Goal: Transaction & Acquisition: Obtain resource

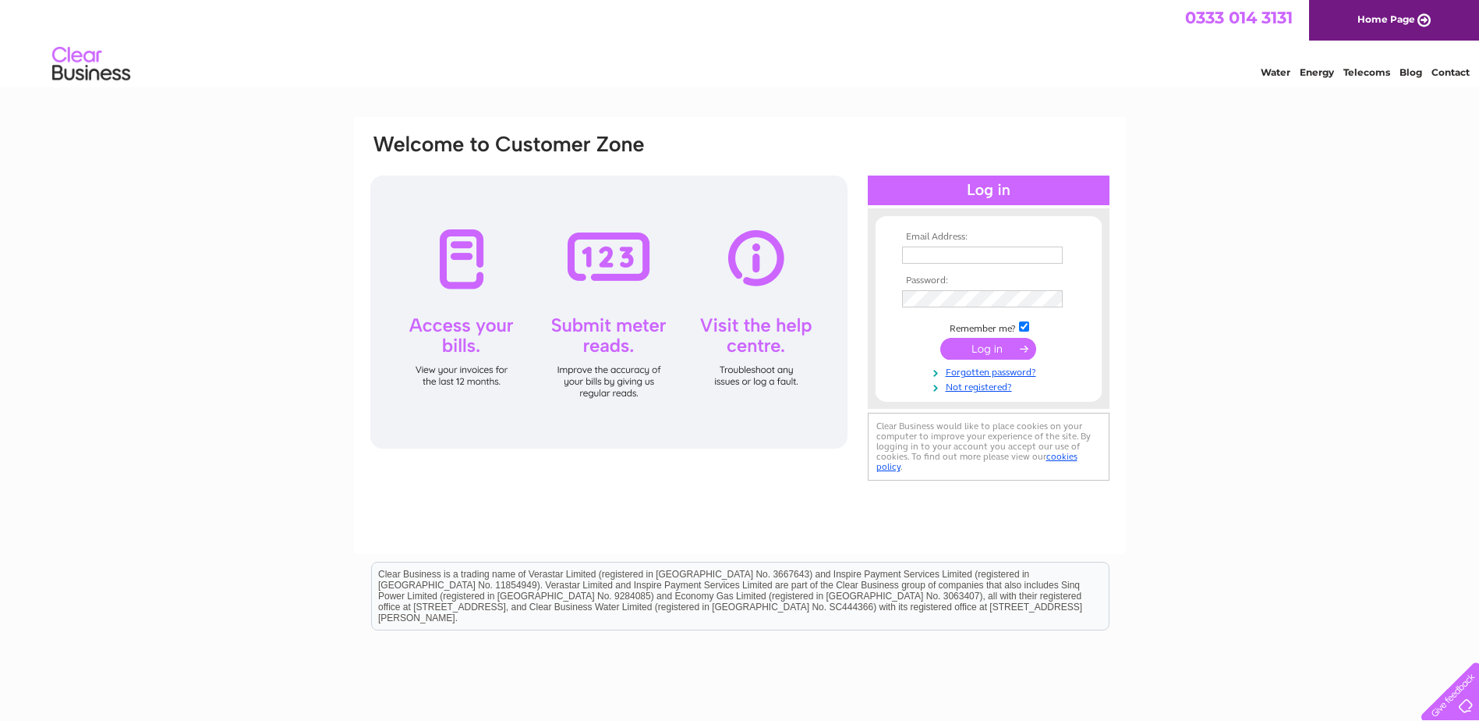
click at [948, 256] on input "text" at bounding box center [982, 254] width 161 height 17
type input "doris.waddell@butterworthslenses.co.uk"
click at [1005, 352] on input "submit" at bounding box center [989, 350] width 96 height 22
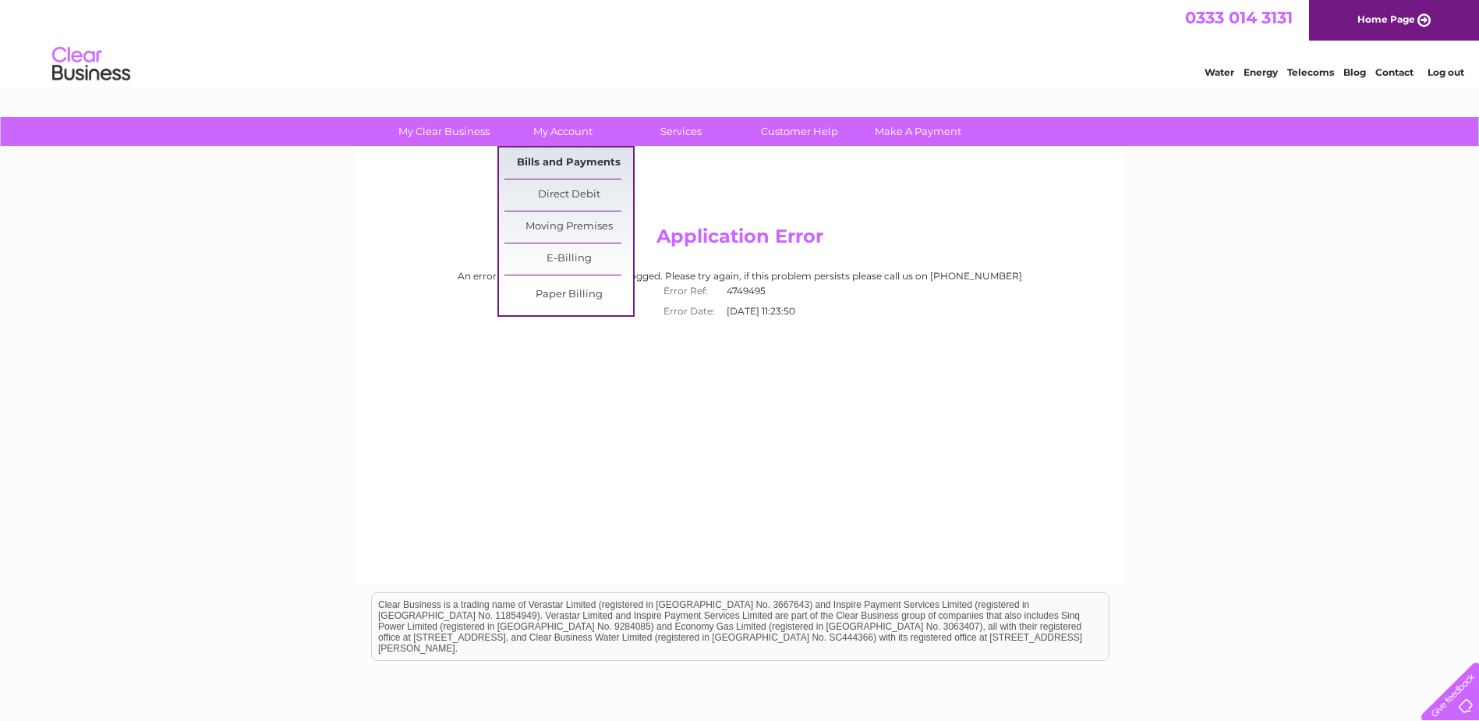
click at [558, 157] on link "Bills and Payments" at bounding box center [569, 162] width 129 height 31
click at [557, 159] on link "Bills and Payments" at bounding box center [569, 162] width 129 height 31
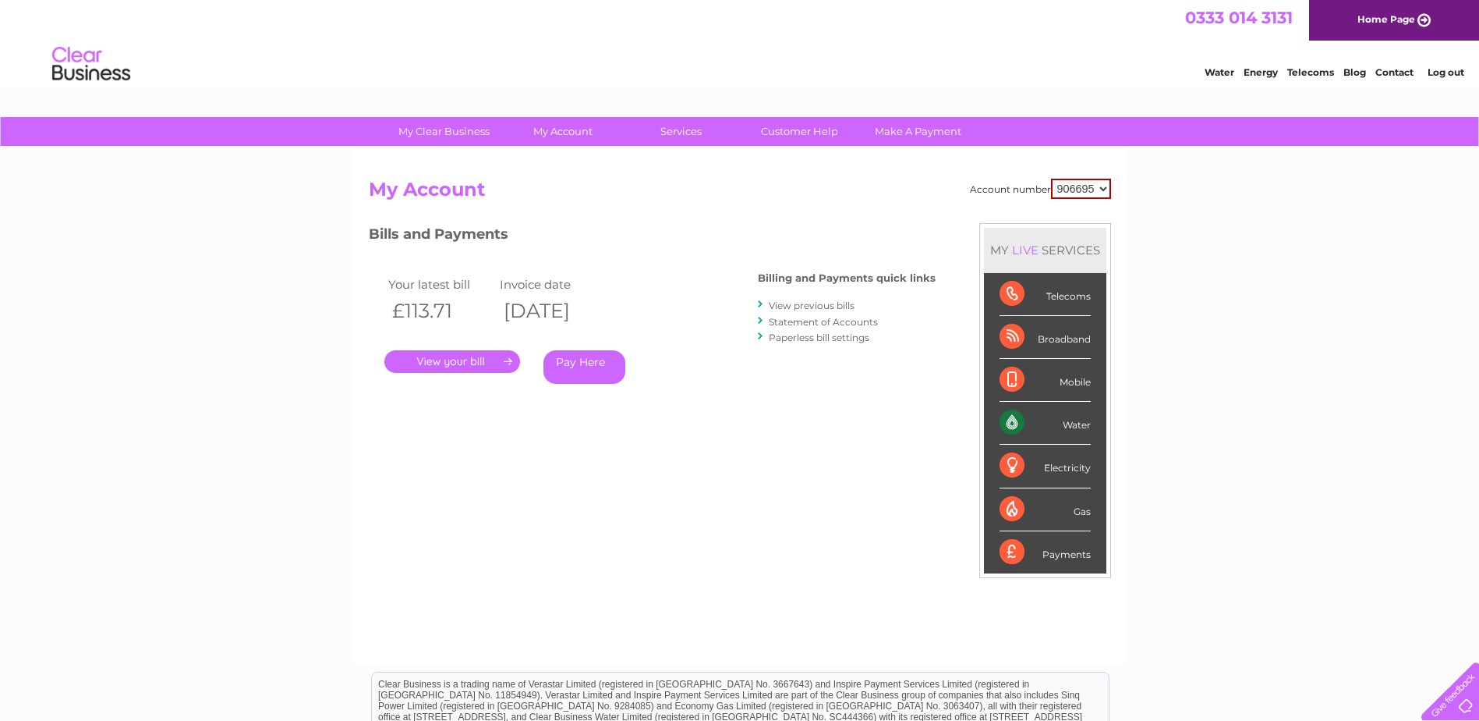
click at [448, 361] on link "." at bounding box center [452, 361] width 136 height 23
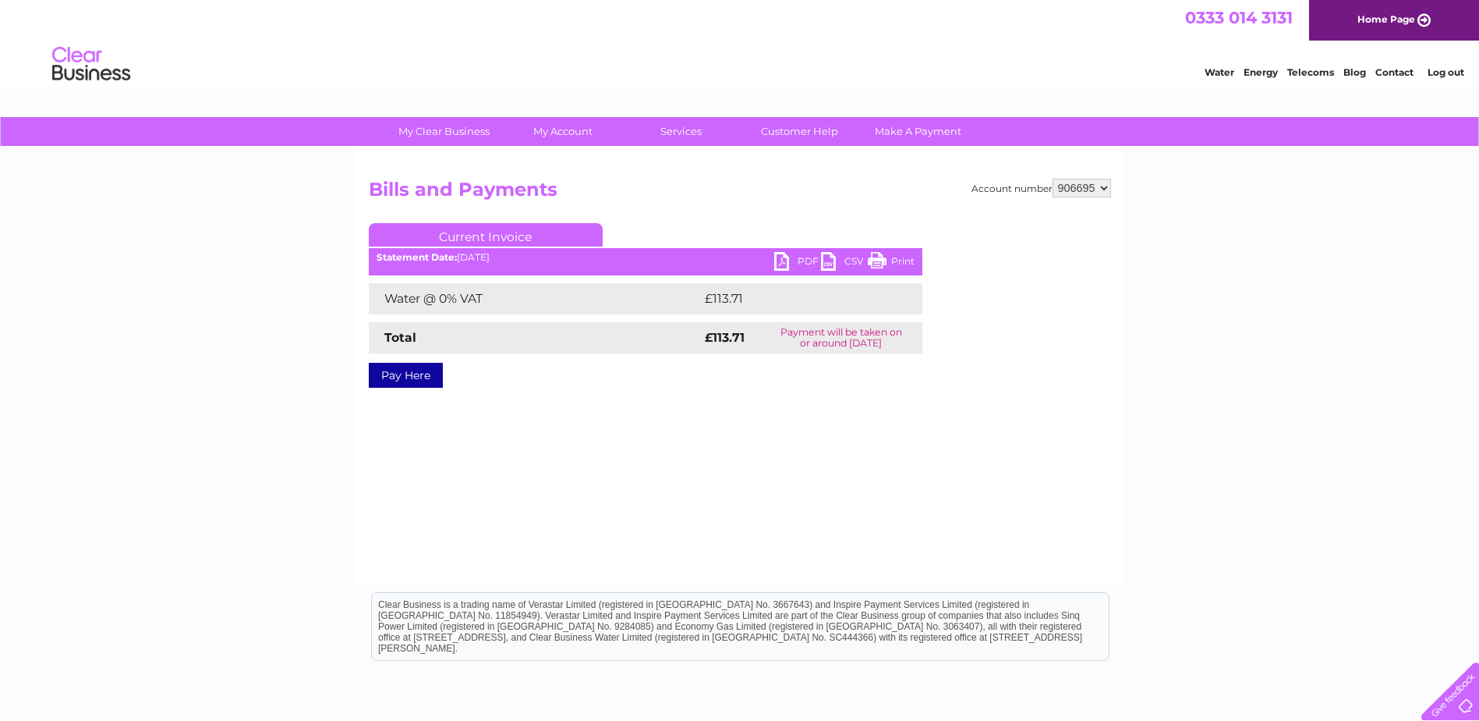
click at [799, 261] on link "PDF" at bounding box center [797, 263] width 47 height 23
click at [1085, 185] on select "906695 930888" at bounding box center [1082, 188] width 58 height 19
select select "930888"
click at [1053, 179] on select "906695 930888" at bounding box center [1082, 188] width 58 height 19
click at [808, 261] on link "PDF" at bounding box center [797, 263] width 47 height 23
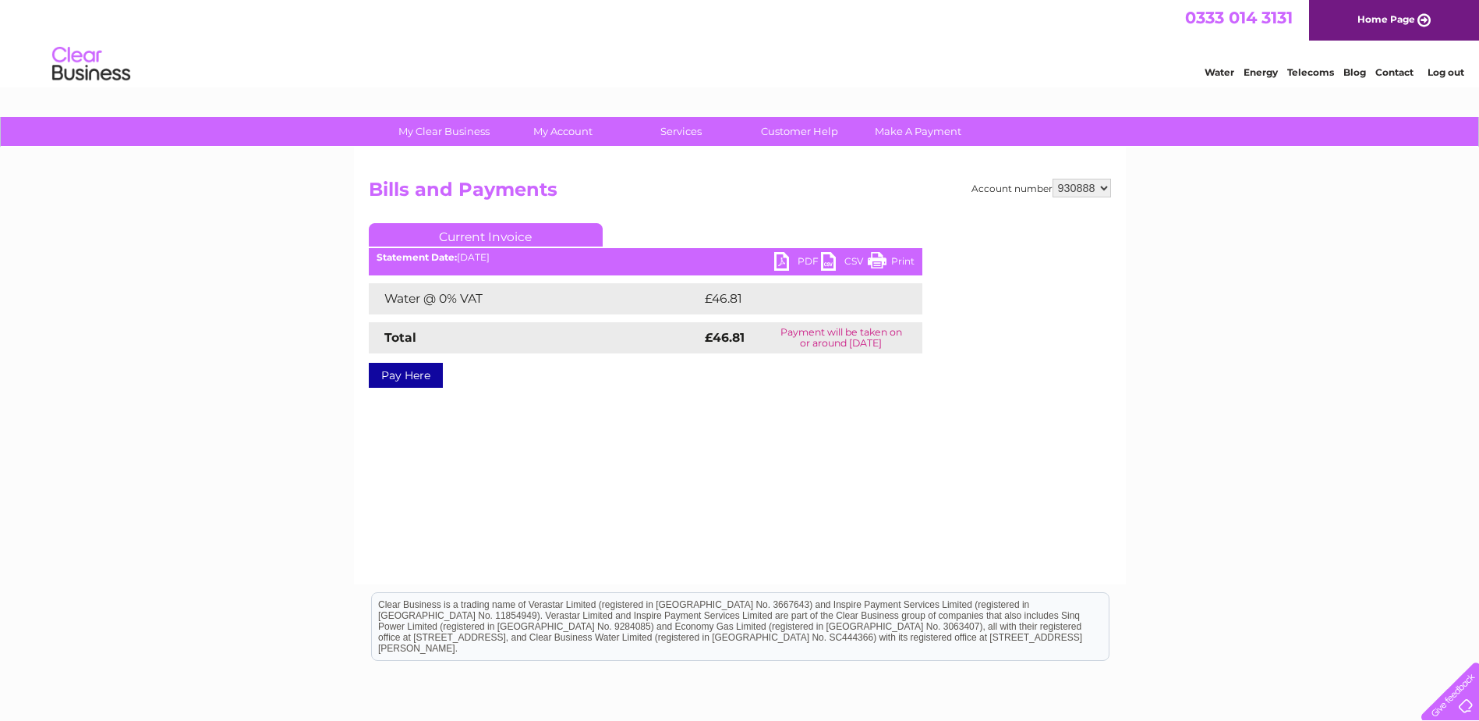
click at [800, 258] on link "PDF" at bounding box center [797, 263] width 47 height 23
click at [1450, 74] on link "Log out" at bounding box center [1446, 72] width 37 height 12
